Goal: Task Accomplishment & Management: Use online tool/utility

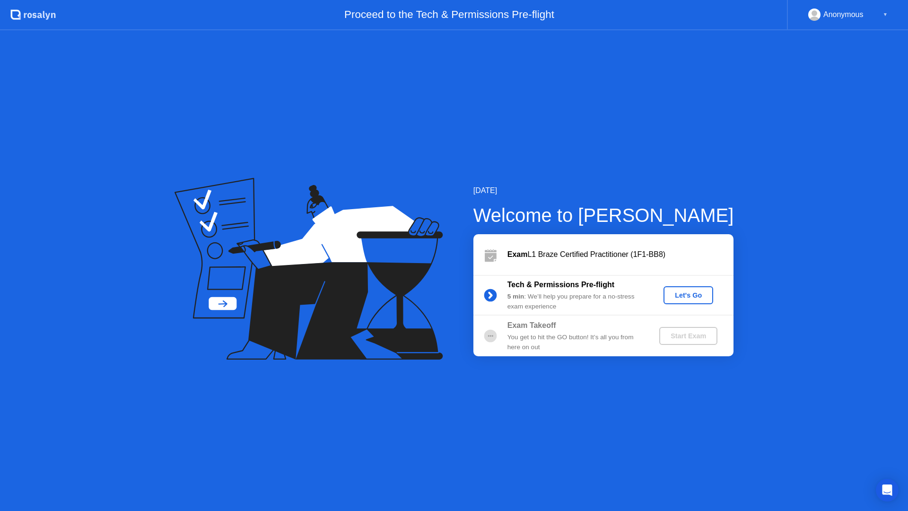
click at [692, 297] on div "Let's Go" at bounding box center [688, 295] width 42 height 8
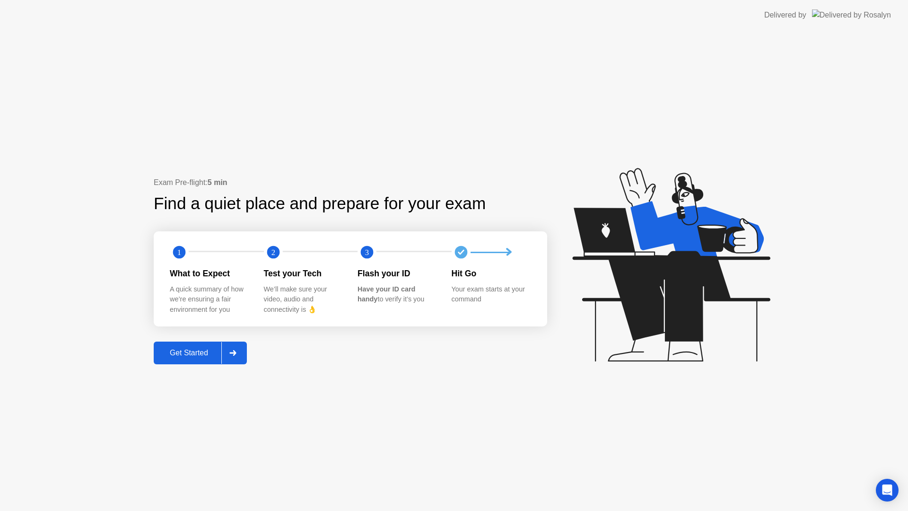
click at [189, 351] on div "Get Started" at bounding box center [189, 353] width 65 height 9
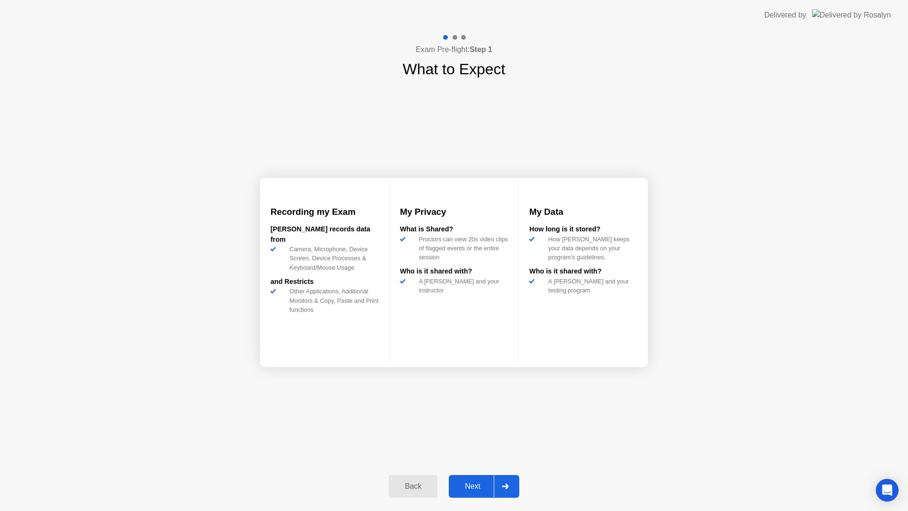
click at [470, 489] on div "Next" at bounding box center [473, 486] width 42 height 9
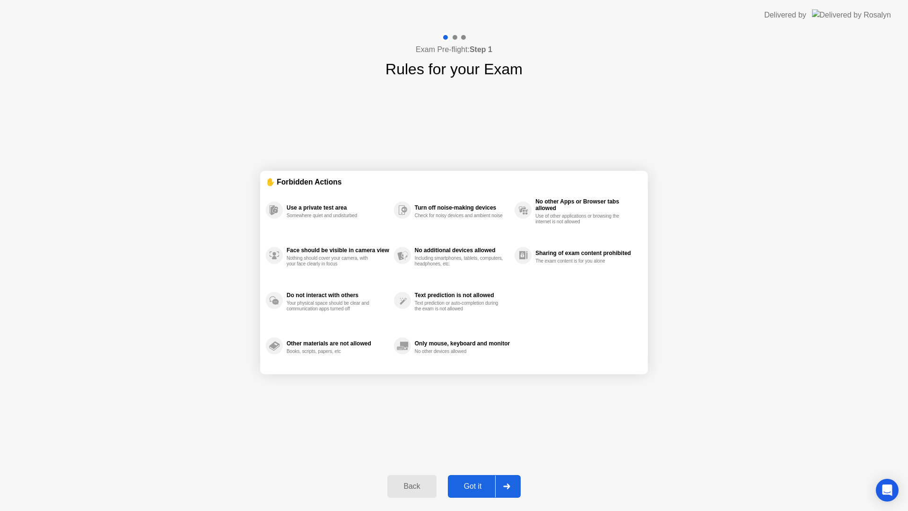
click at [477, 488] on div "Got it" at bounding box center [473, 486] width 44 height 9
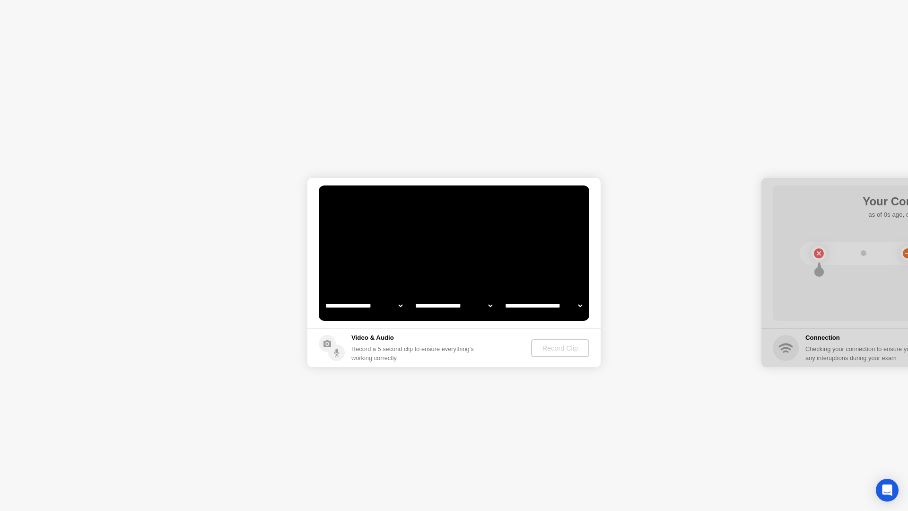
select select "**********"
select select "*******"
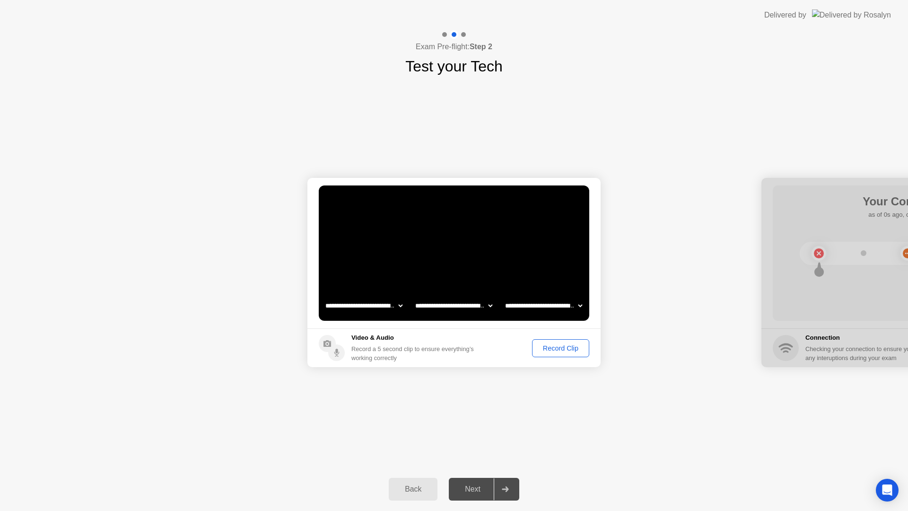
click at [559, 348] on div "Record Clip" at bounding box center [560, 348] width 51 height 8
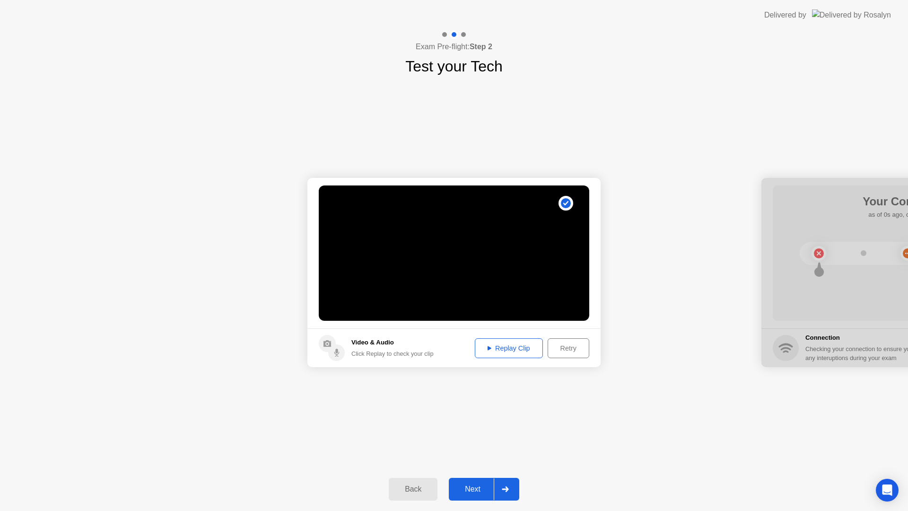
click at [477, 491] on div "Next" at bounding box center [473, 489] width 42 height 9
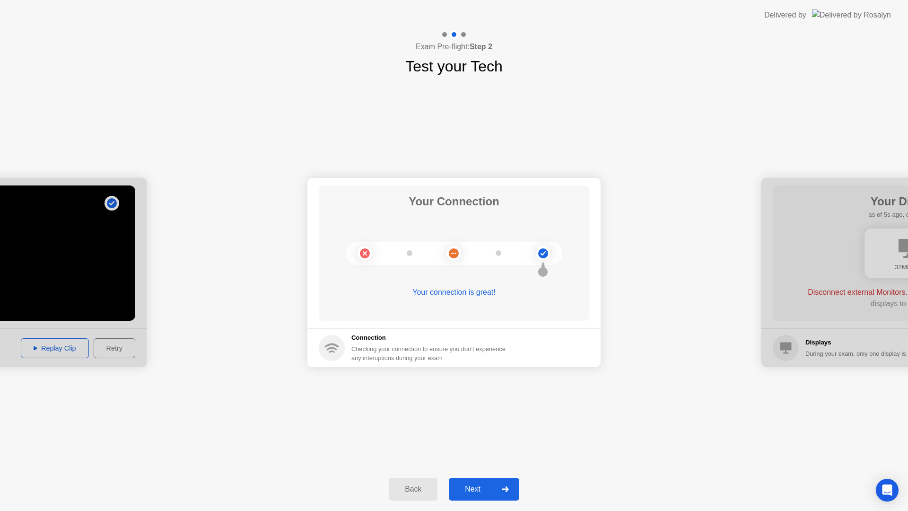
click at [479, 492] on div "Next" at bounding box center [473, 489] width 42 height 9
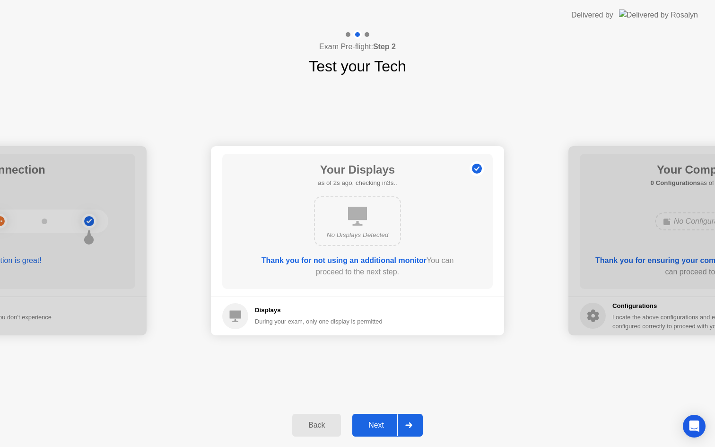
click at [375, 425] on div "Next" at bounding box center [376, 425] width 42 height 9
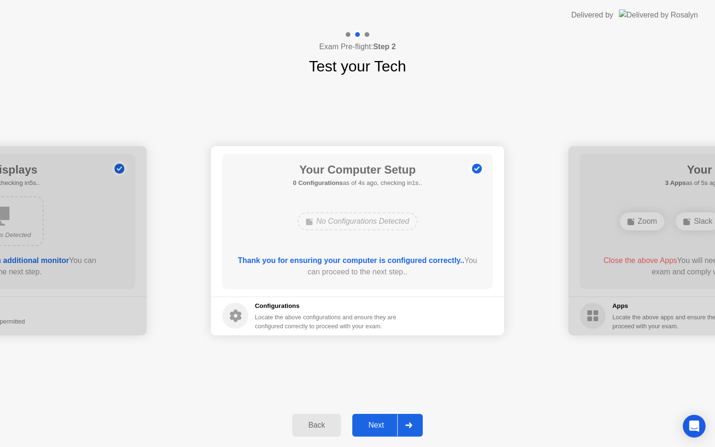
click at [377, 423] on div "Next" at bounding box center [376, 425] width 42 height 9
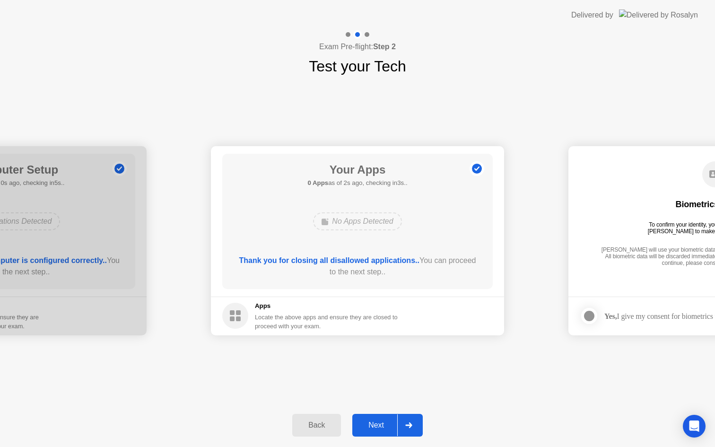
click at [384, 426] on div "Next" at bounding box center [376, 425] width 42 height 9
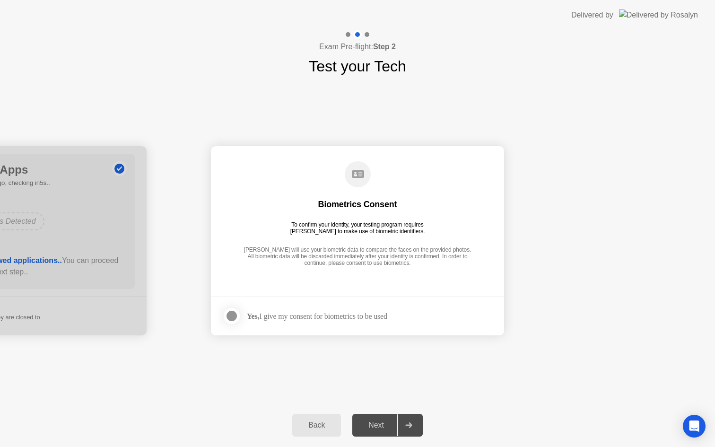
drag, startPoint x: 379, startPoint y: 304, endPoint x: 272, endPoint y: 320, distance: 107.6
click at [378, 306] on footer "Yes, I give my consent for biometrics to be used" at bounding box center [357, 316] width 293 height 39
click at [237, 318] on div at bounding box center [231, 315] width 11 height 11
click at [371, 421] on div "Next" at bounding box center [376, 425] width 42 height 9
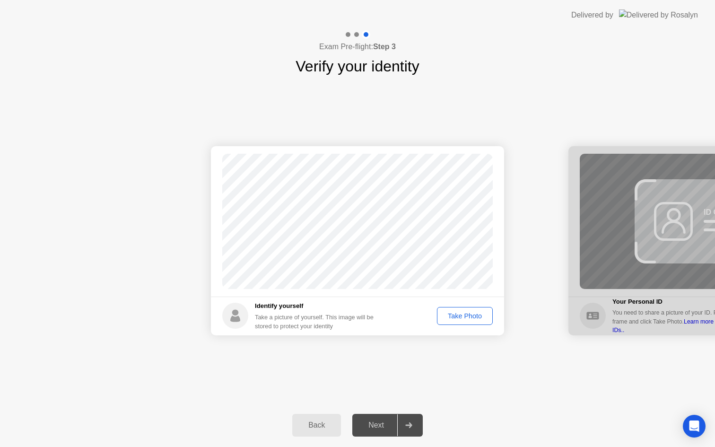
click at [469, 322] on button "Take Photo" at bounding box center [465, 316] width 56 height 18
click at [382, 427] on div "Next" at bounding box center [376, 425] width 42 height 9
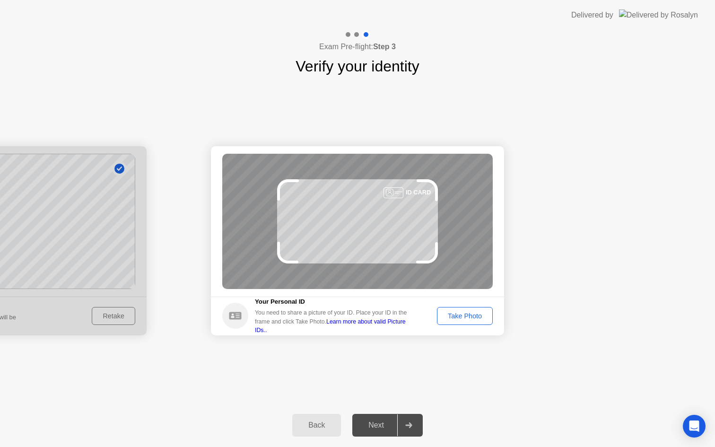
click at [459, 320] on div "Take Photo" at bounding box center [464, 316] width 49 height 8
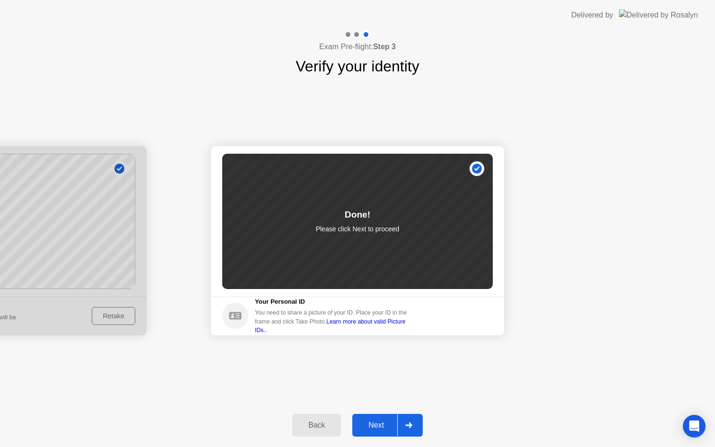
click at [378, 427] on div "Next" at bounding box center [376, 425] width 42 height 9
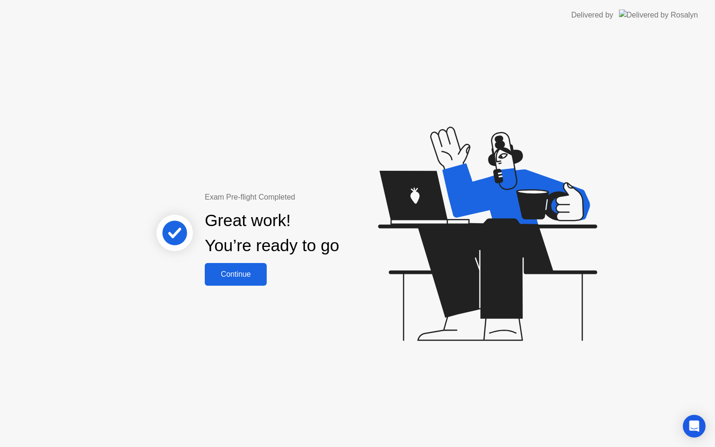
click at [245, 276] on div "Continue" at bounding box center [236, 274] width 56 height 9
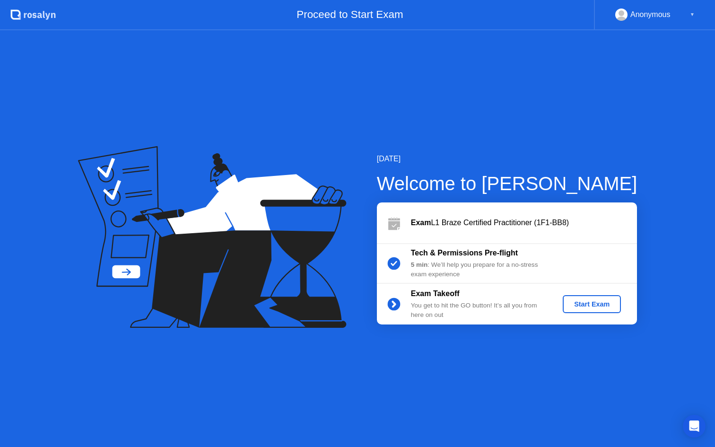
click at [595, 306] on div "Start Exam" at bounding box center [592, 304] width 51 height 8
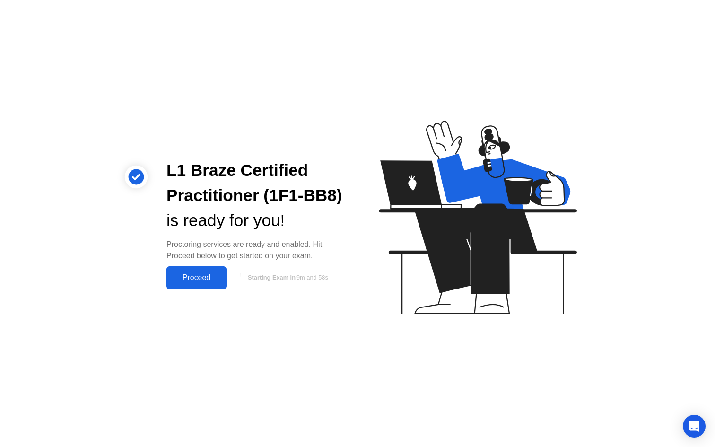
click at [208, 279] on div "Proceed" at bounding box center [196, 277] width 54 height 9
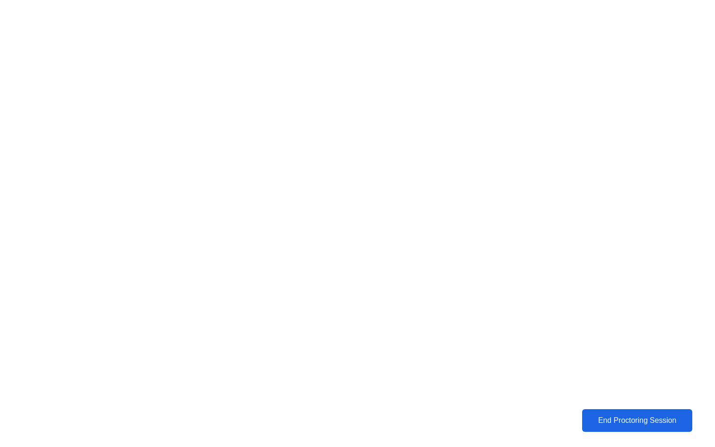
click at [636, 420] on div "End Proctoring Session" at bounding box center [637, 420] width 105 height 9
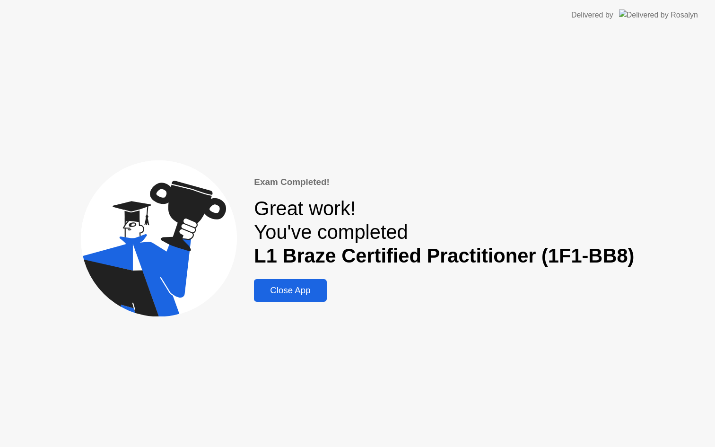
click at [291, 291] on div "Close App" at bounding box center [290, 290] width 67 height 10
